Goal: Transaction & Acquisition: Book appointment/travel/reservation

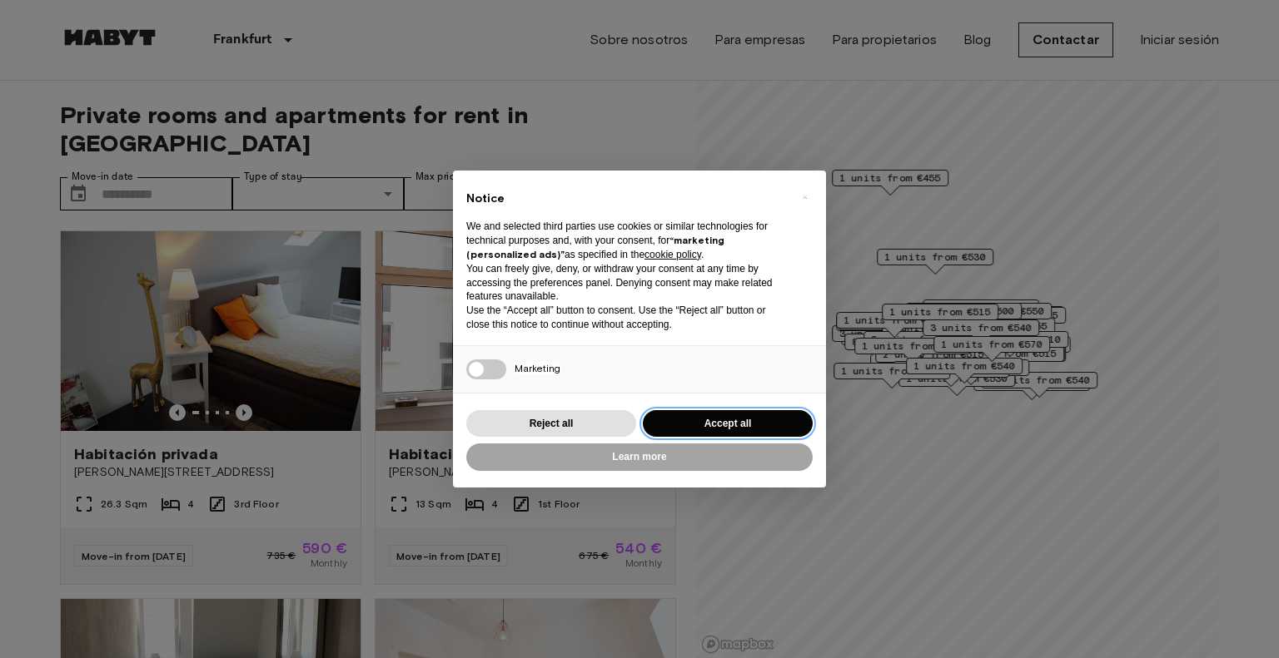
click at [721, 419] on button "Accept all" at bounding box center [728, 423] width 170 height 27
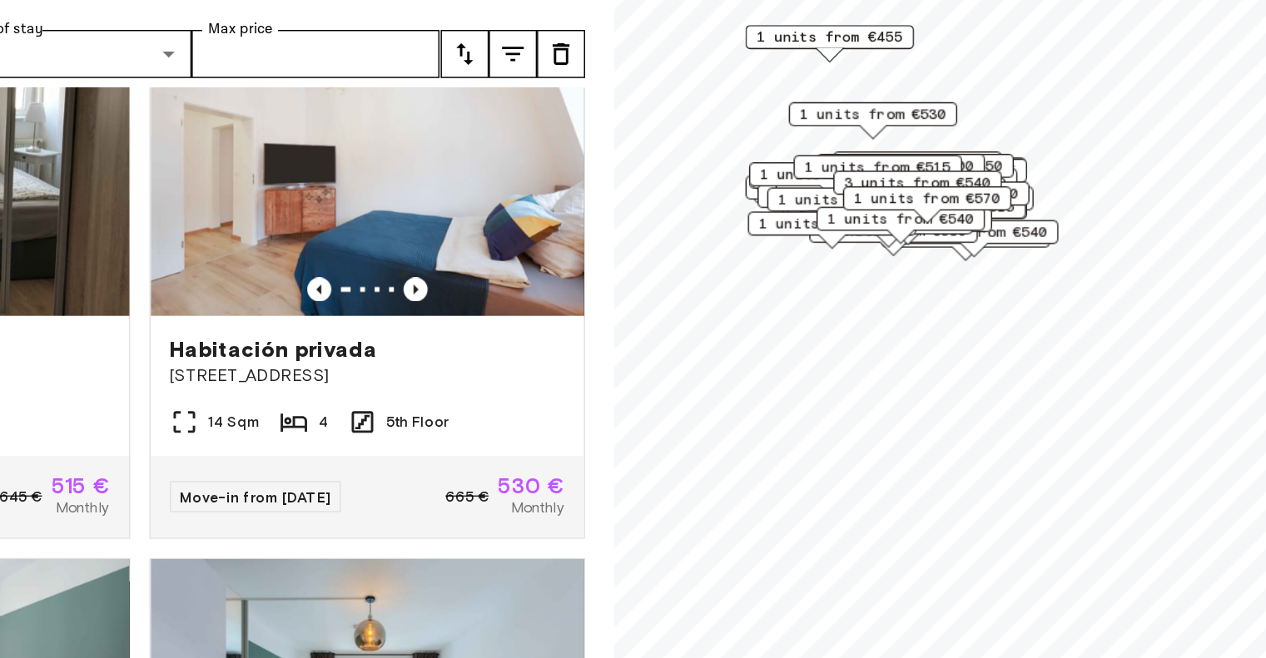
scroll to position [426, 0]
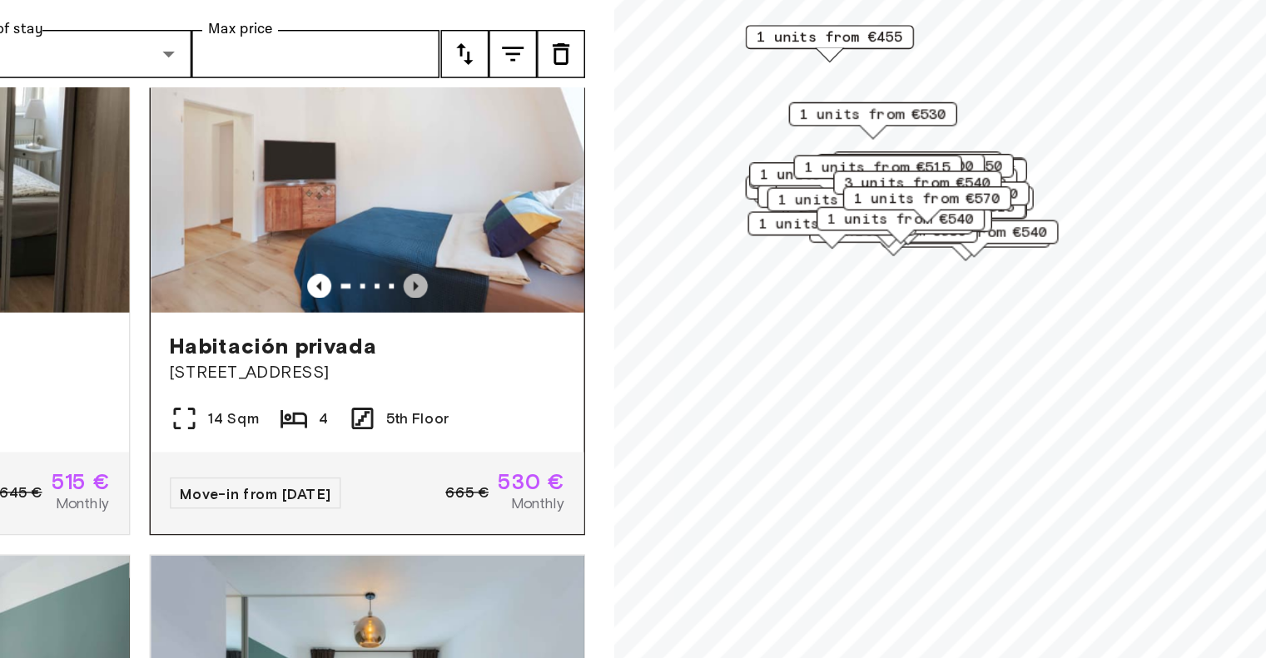
click at [544, 346] on icon "Previous image" at bounding box center [552, 354] width 17 height 17
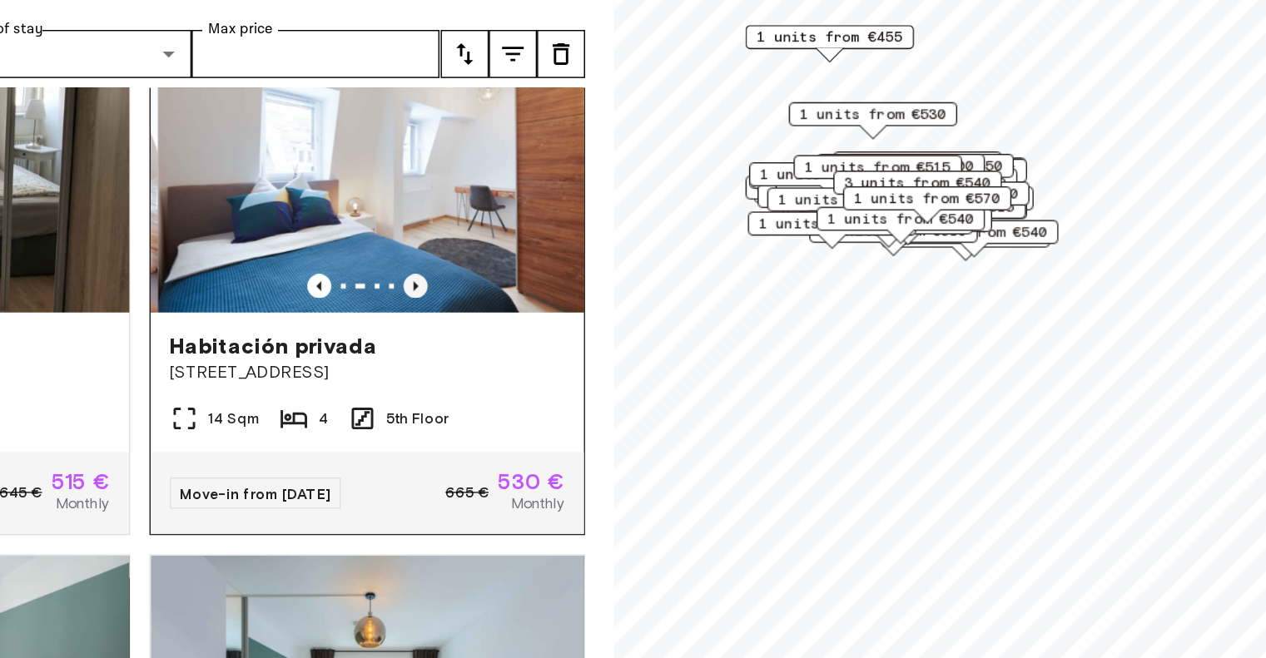
click at [544, 346] on icon "Previous image" at bounding box center [552, 354] width 17 height 17
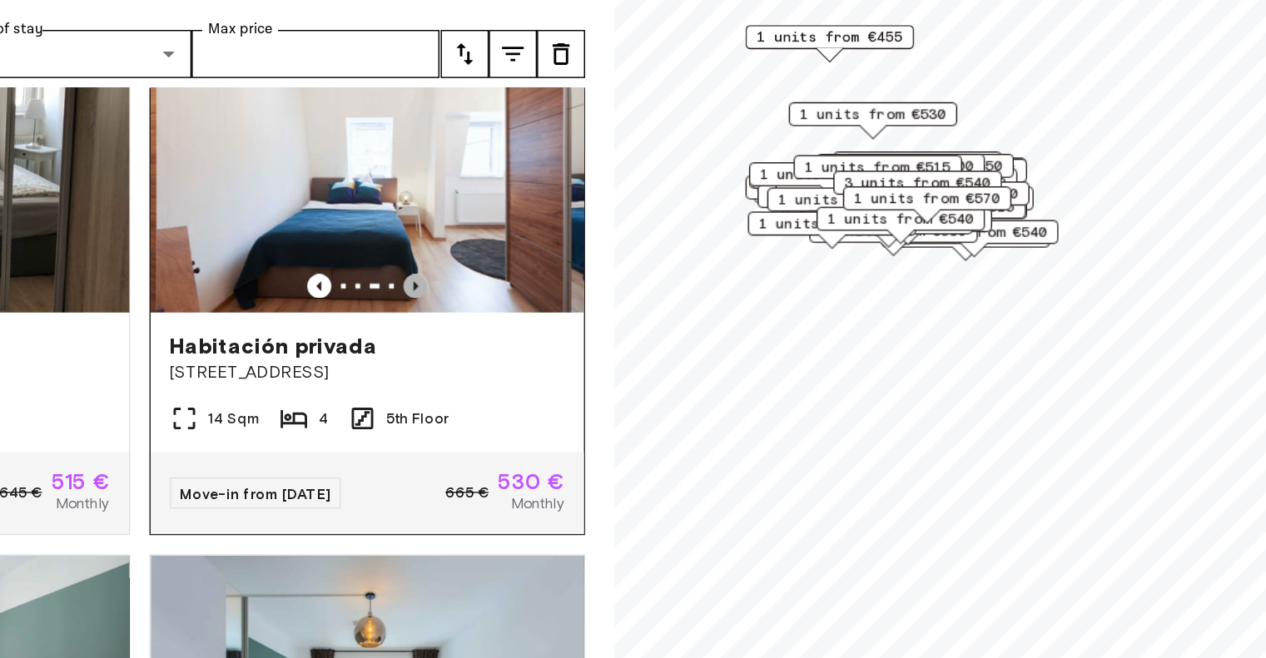
click at [544, 346] on icon "Previous image" at bounding box center [552, 354] width 17 height 17
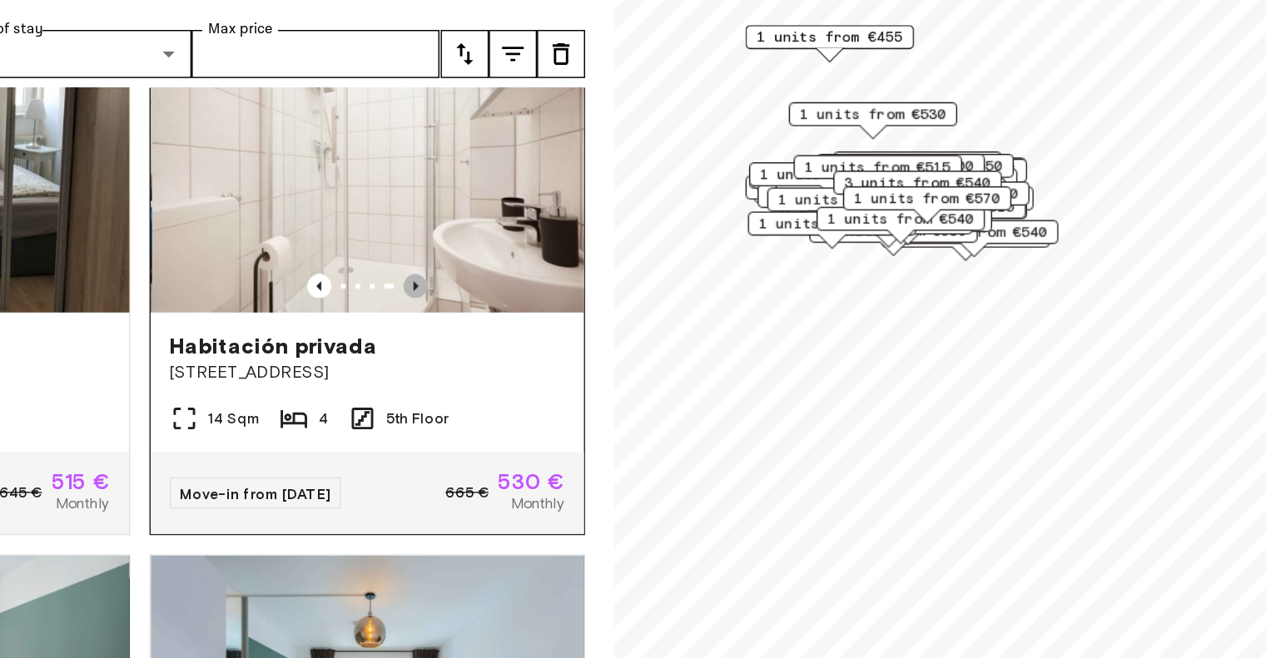
click at [544, 346] on icon "Previous image" at bounding box center [552, 354] width 17 height 17
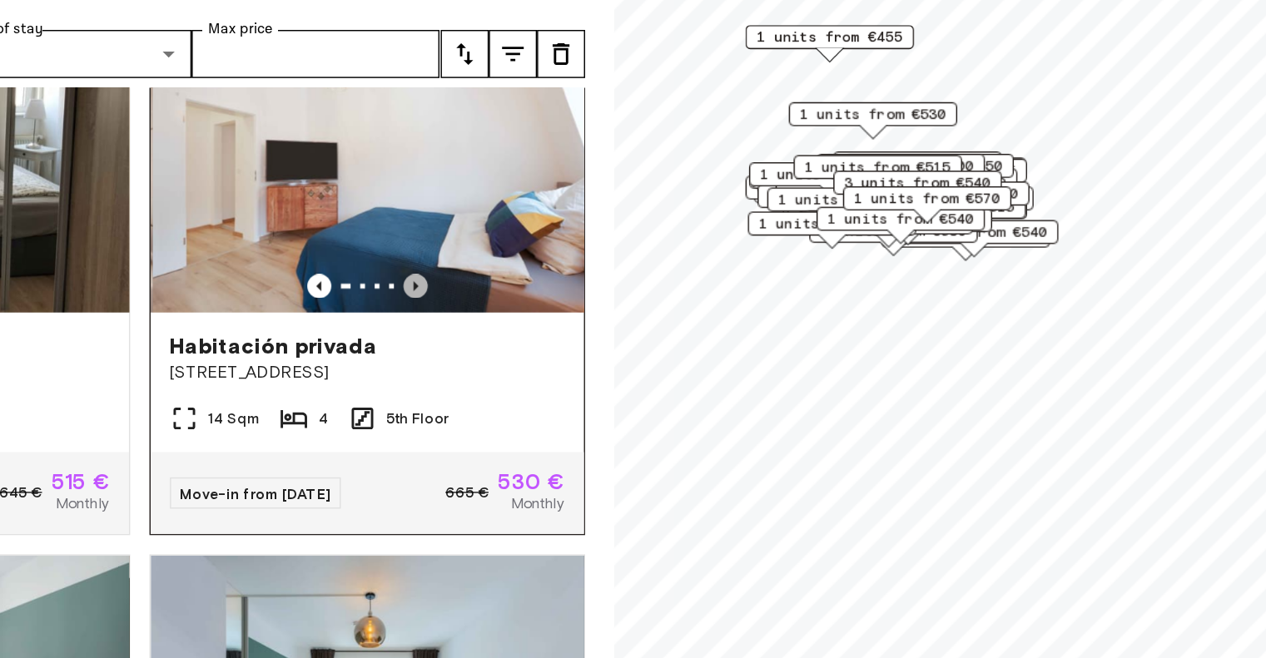
click at [544, 346] on icon "Previous image" at bounding box center [552, 354] width 17 height 17
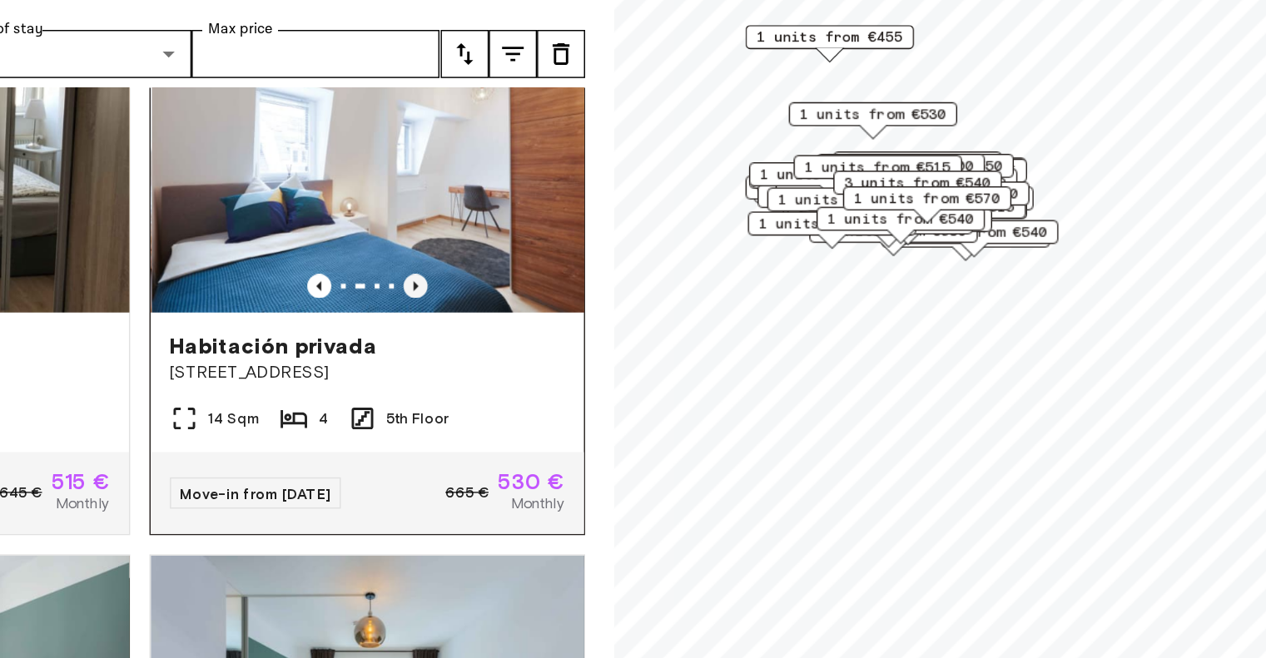
click at [544, 346] on icon "Previous image" at bounding box center [552, 354] width 17 height 17
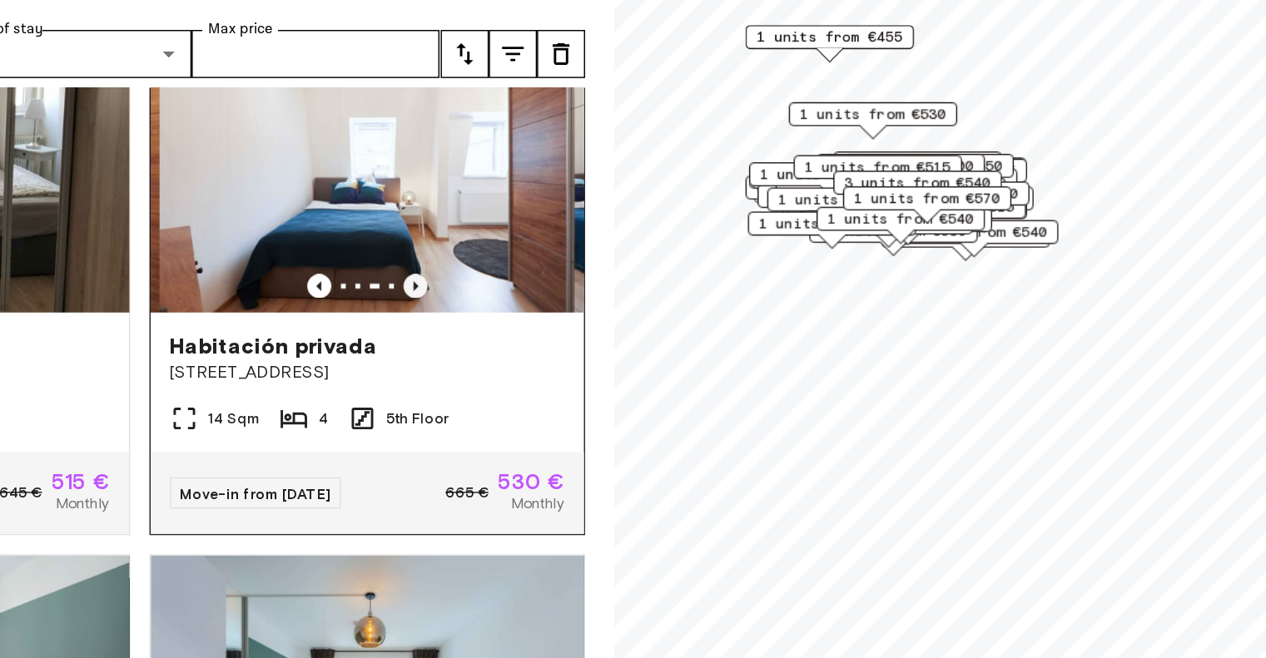
click at [544, 346] on icon "Previous image" at bounding box center [552, 354] width 17 height 17
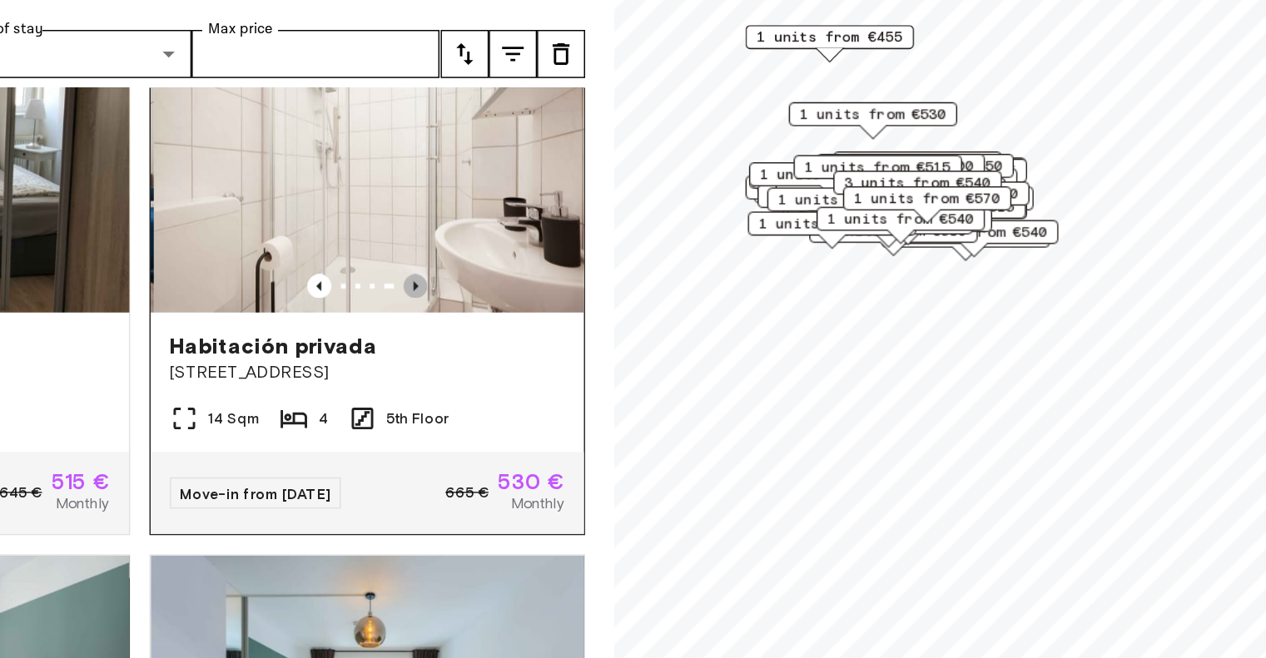
click at [544, 346] on icon "Previous image" at bounding box center [552, 354] width 17 height 17
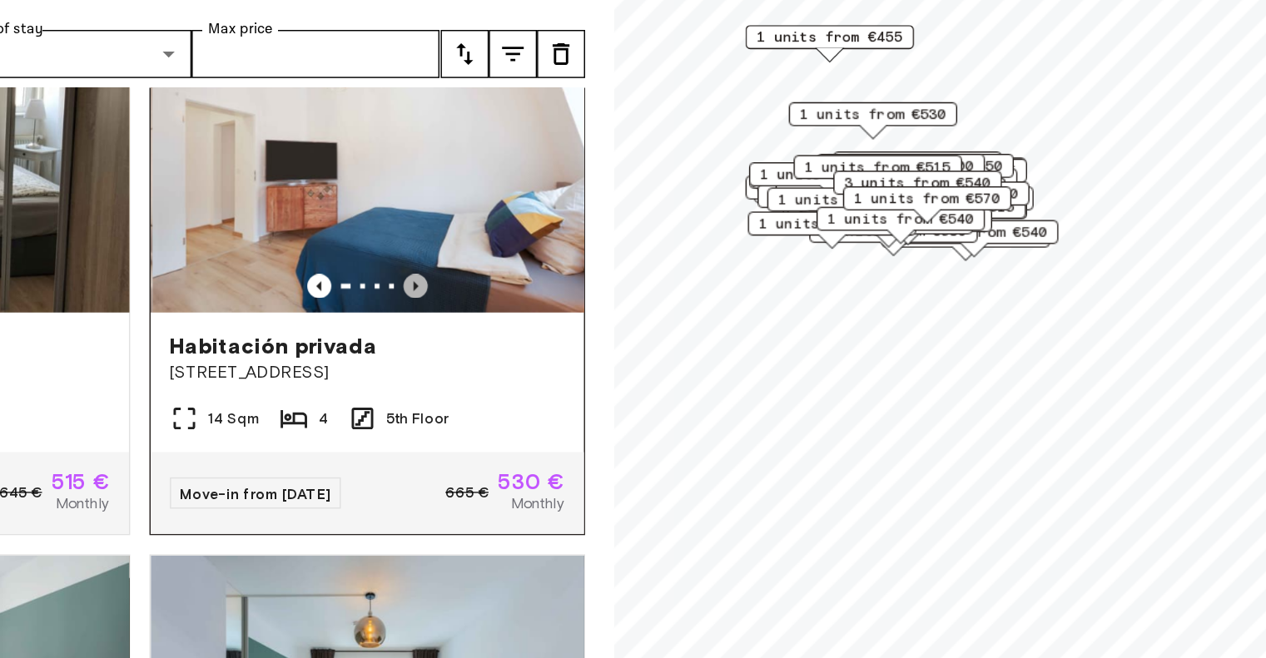
click at [544, 346] on icon "Previous image" at bounding box center [552, 354] width 17 height 17
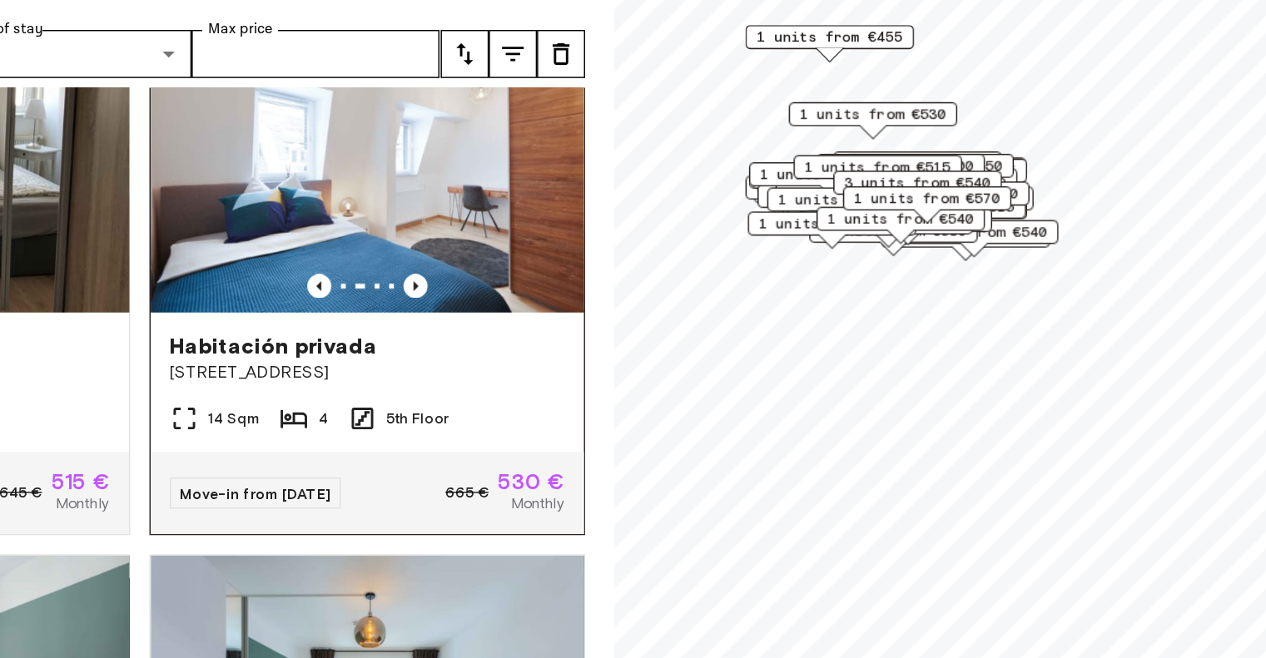
click at [568, 270] on img at bounding box center [520, 273] width 300 height 200
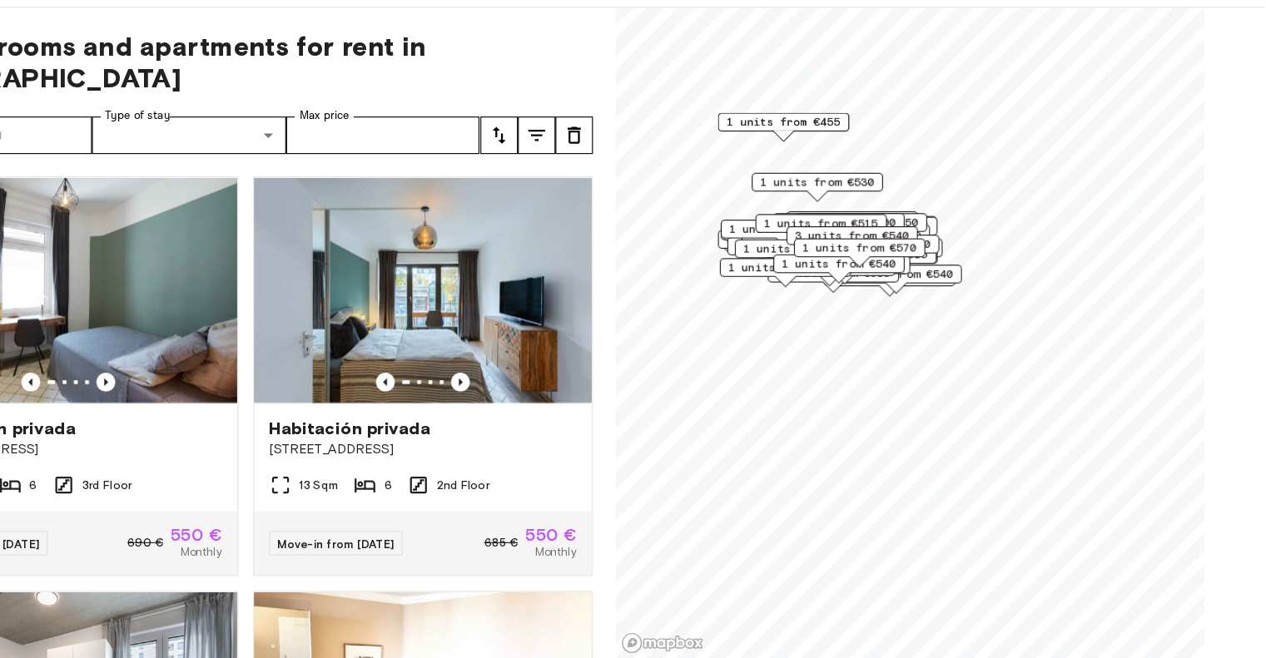
scroll to position [0, 0]
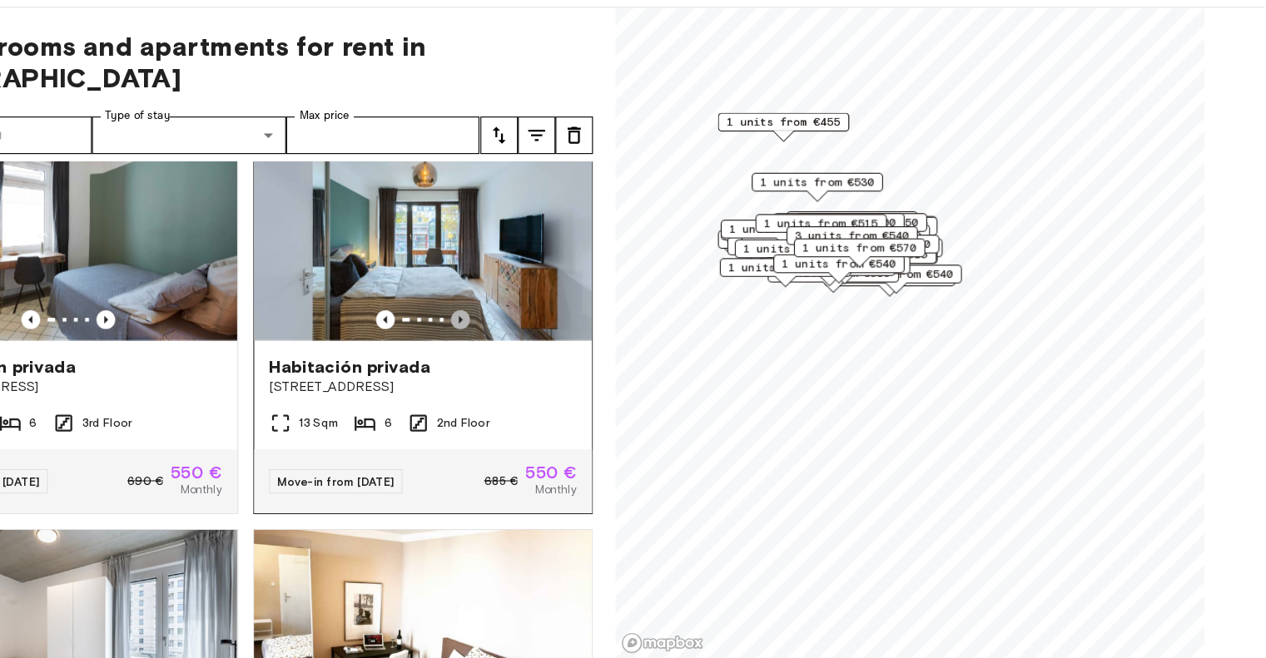
click at [544, 350] on icon "Previous image" at bounding box center [552, 358] width 17 height 17
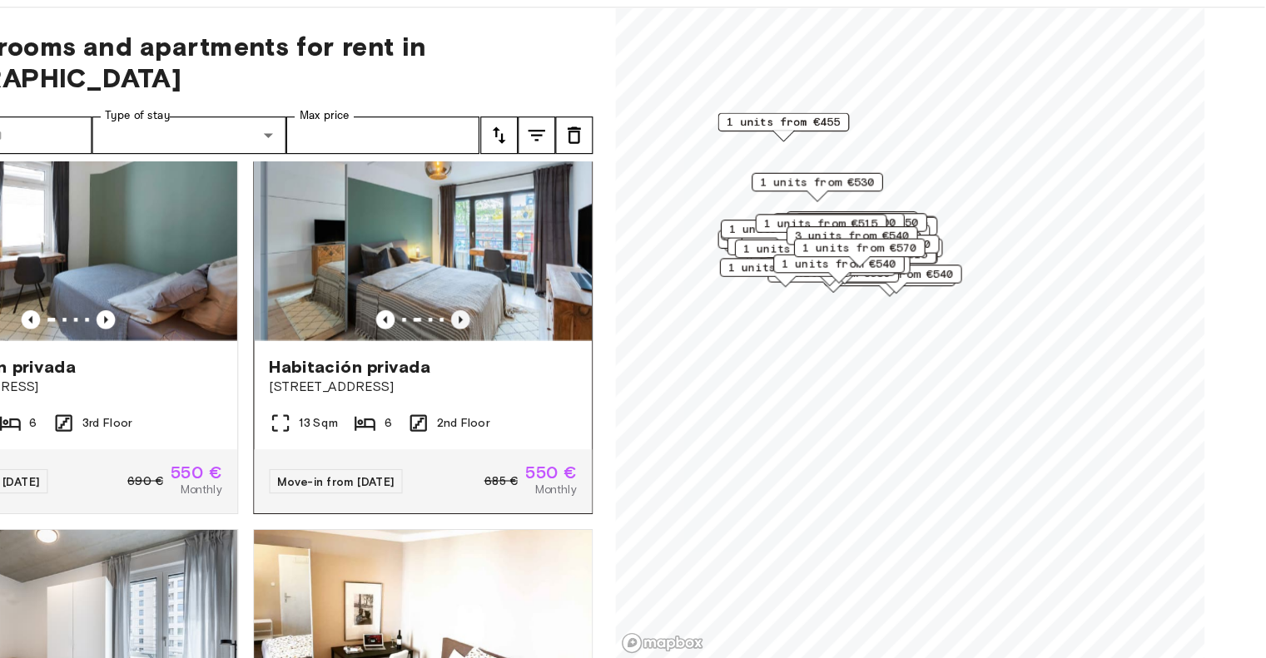
click at [544, 350] on icon "Previous image" at bounding box center [552, 358] width 17 height 17
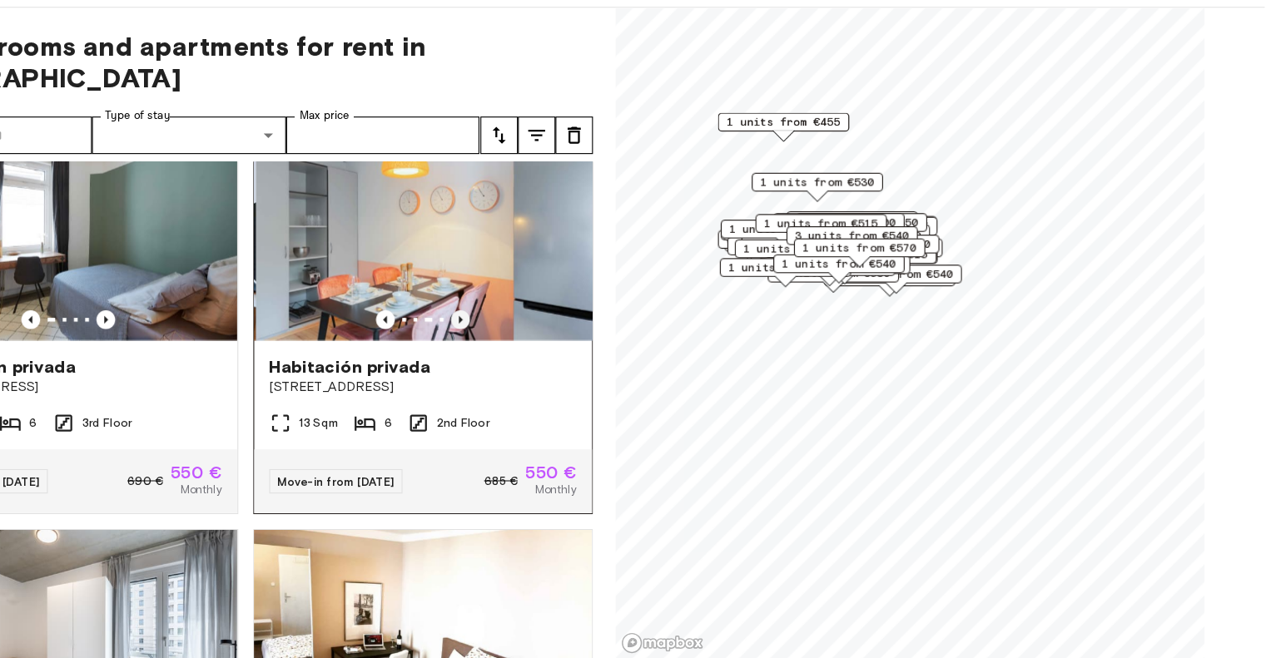
click at [544, 350] on icon "Previous image" at bounding box center [552, 358] width 17 height 17
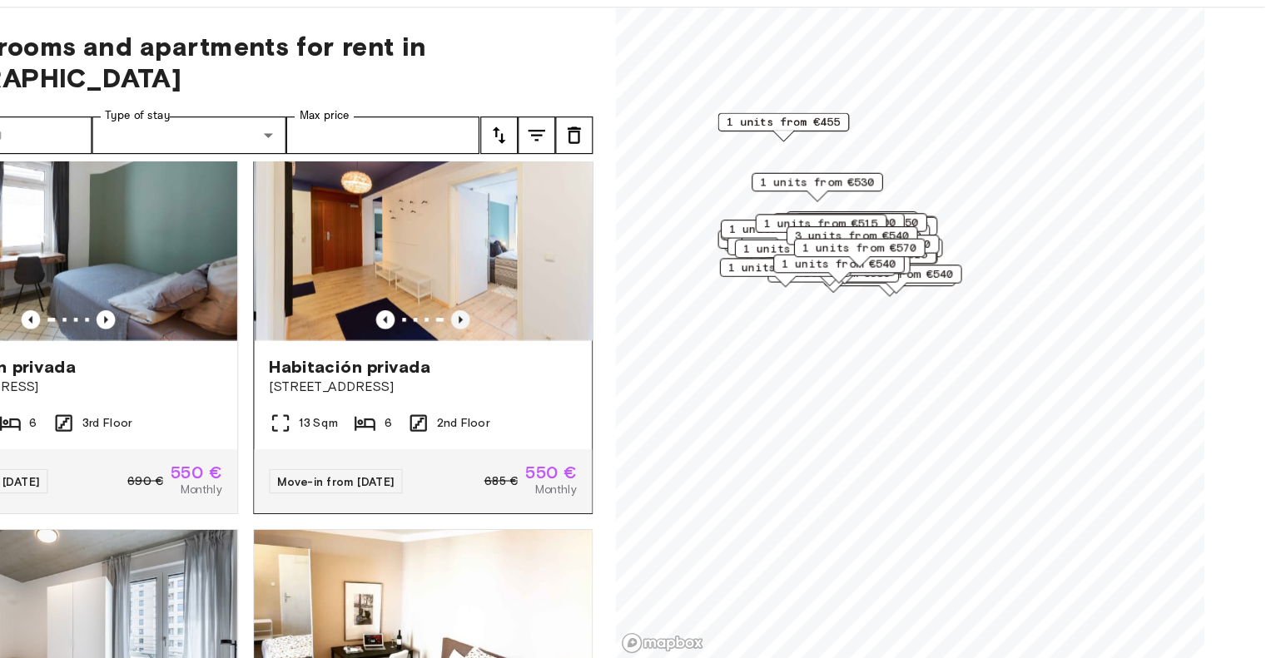
click at [544, 350] on icon "Previous image" at bounding box center [552, 358] width 17 height 17
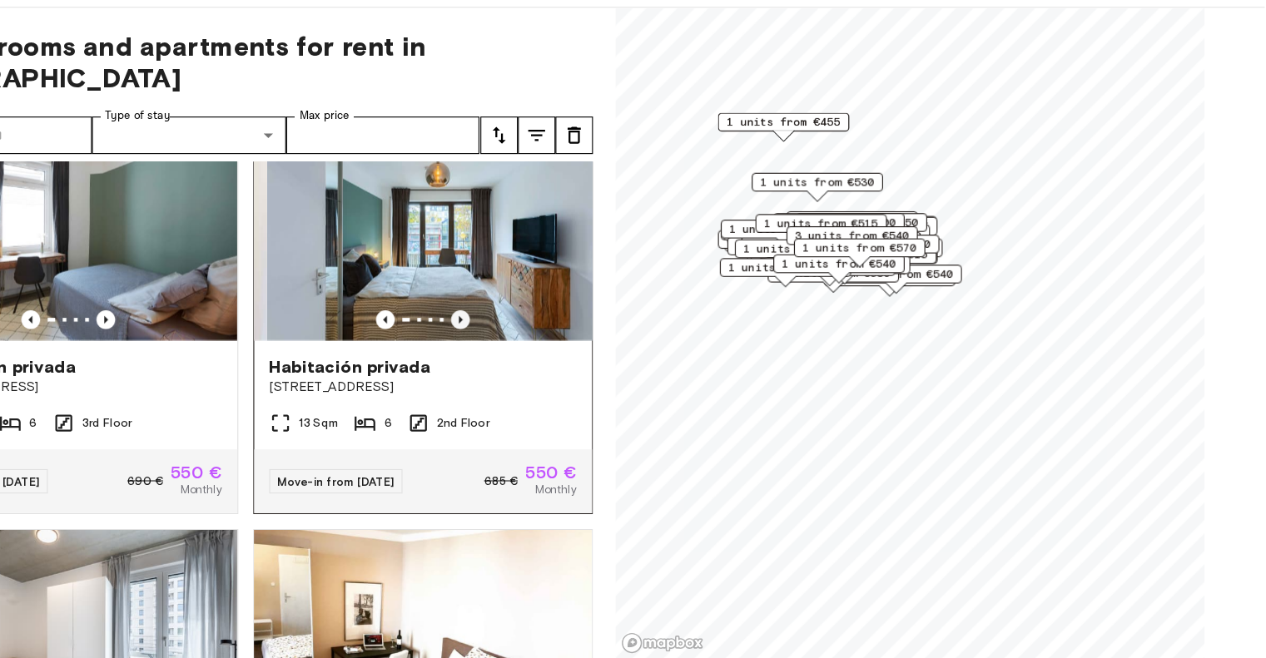
click at [544, 350] on icon "Previous image" at bounding box center [552, 358] width 17 height 17
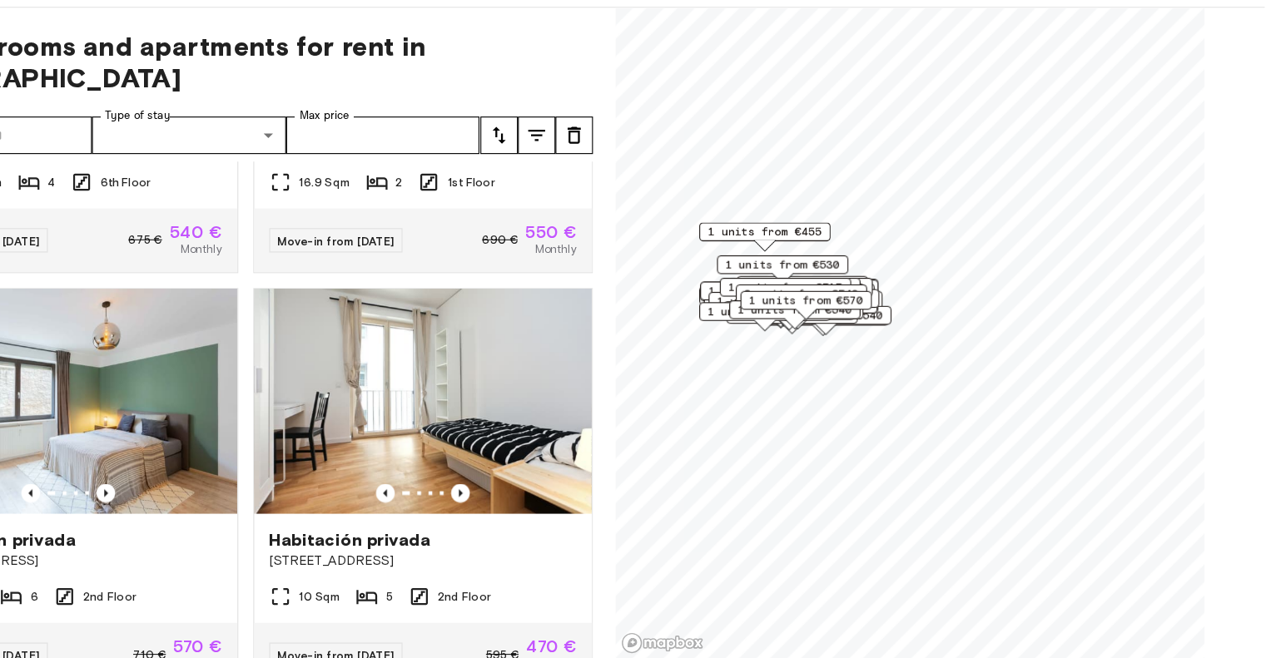
scroll to position [1422, 0]
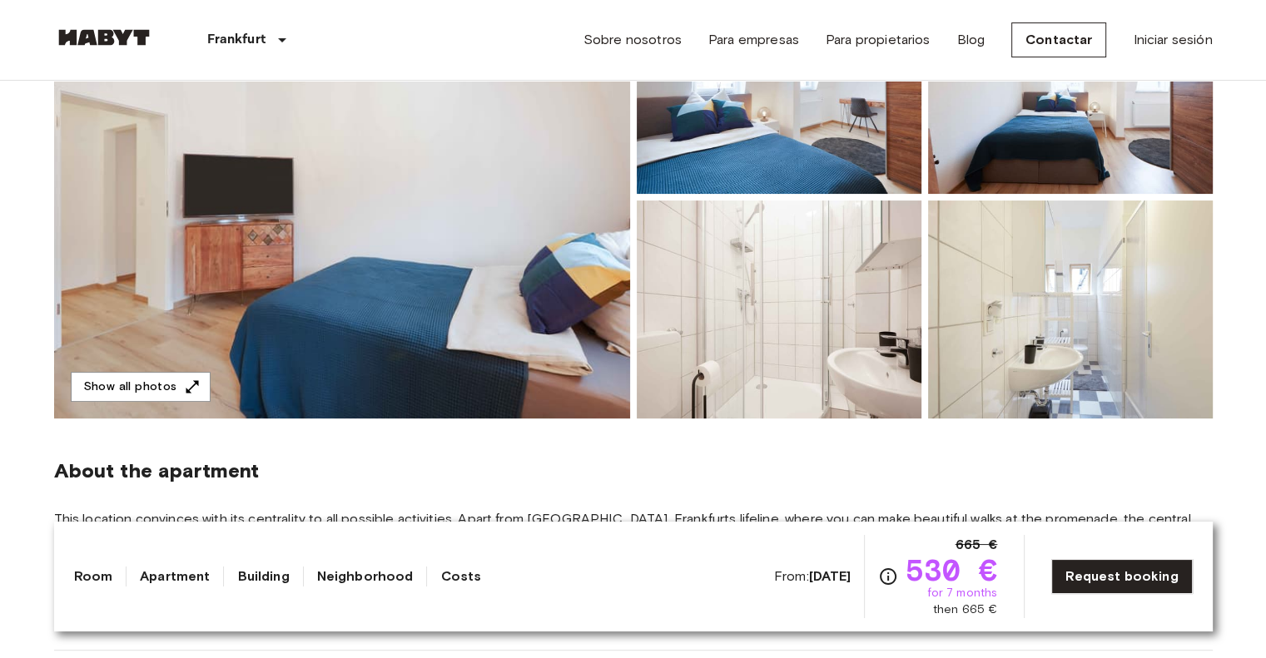
scroll to position [257, 0]
